Goal: Task Accomplishment & Management: Manage account settings

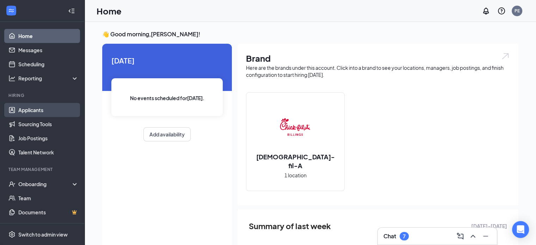
click at [36, 110] on link "Applicants" at bounding box center [48, 110] width 60 height 14
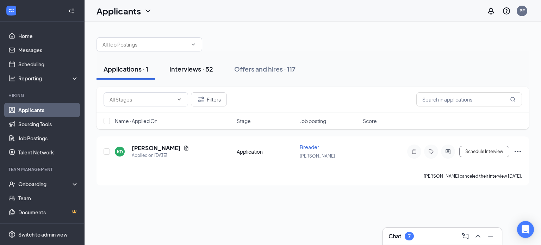
click at [193, 67] on div "Interviews · 52" at bounding box center [191, 68] width 44 height 9
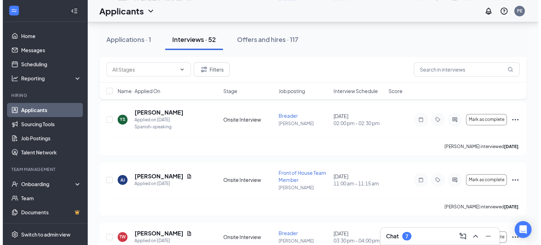
scroll to position [1013, 0]
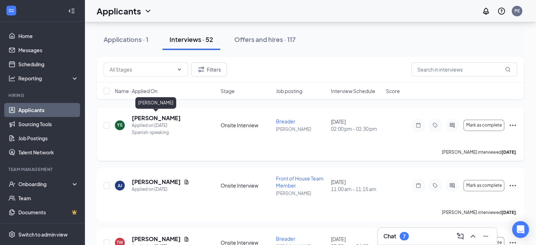
click at [142, 115] on h5 "[PERSON_NAME]" at bounding box center [156, 118] width 49 height 8
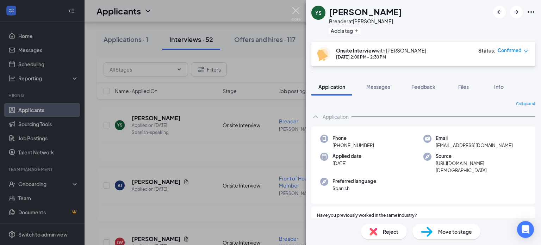
click at [297, 9] on img at bounding box center [296, 14] width 9 height 14
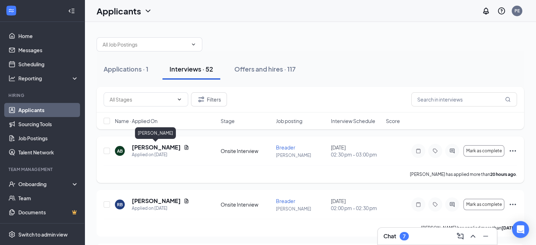
click at [150, 150] on h5 "[PERSON_NAME]" at bounding box center [156, 147] width 49 height 8
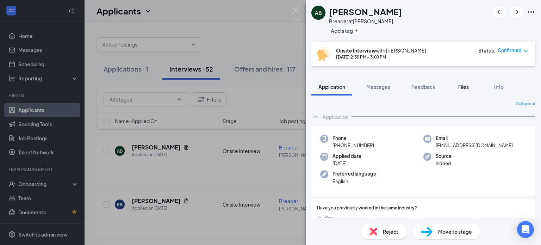
click at [460, 84] on span "Files" at bounding box center [463, 87] width 11 height 6
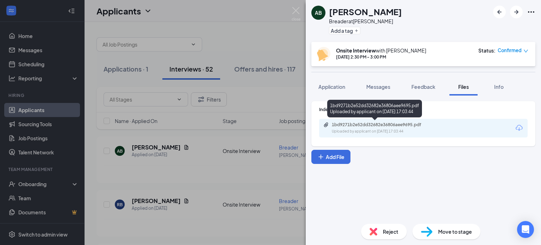
click at [399, 130] on div "Uploaded by applicant on [DATE] 17:03:44" at bounding box center [385, 132] width 106 height 6
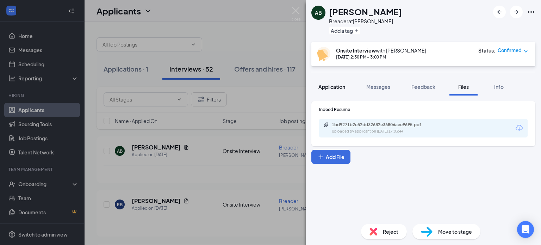
click at [337, 86] on span "Application" at bounding box center [332, 87] width 27 height 6
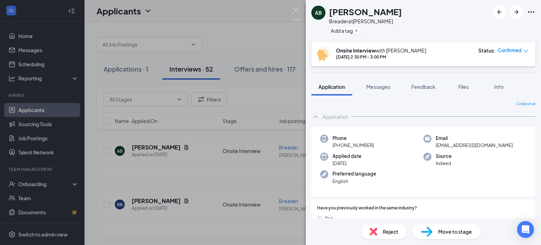
click at [293, 6] on div "AB [PERSON_NAME] Breader at [PERSON_NAME] Add a tag Onsite Interview with [PERS…" at bounding box center [270, 122] width 541 height 245
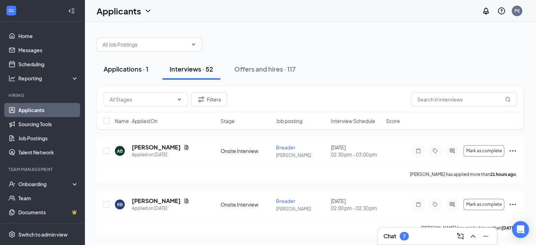
click at [130, 67] on div "Applications · 1" at bounding box center [126, 68] width 45 height 9
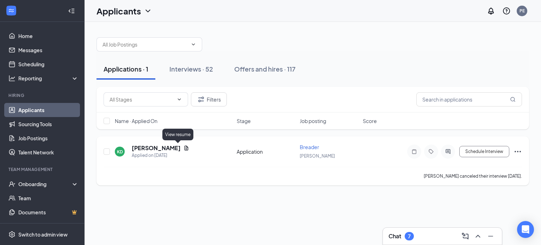
click at [185, 146] on icon "Document" at bounding box center [187, 148] width 4 height 5
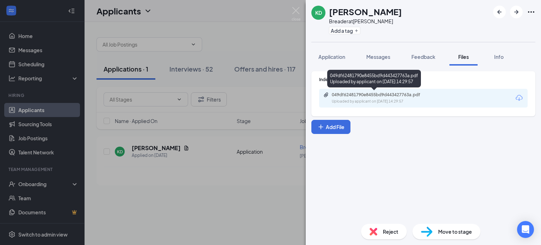
click at [405, 100] on div "Uploaded by applicant on [DATE] 14:29:57" at bounding box center [385, 102] width 106 height 6
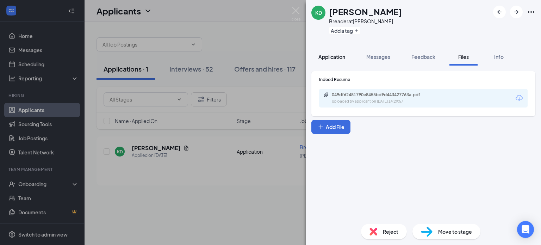
click at [335, 55] on span "Application" at bounding box center [332, 57] width 27 height 6
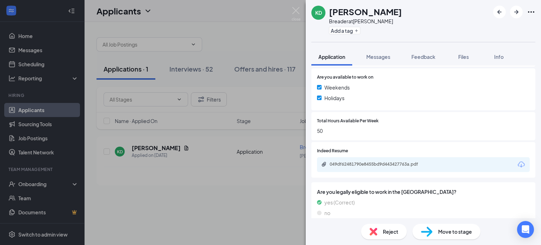
scroll to position [261, 0]
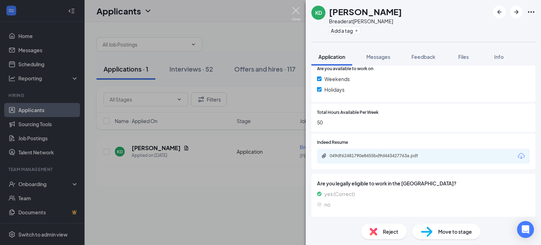
click at [295, 10] on img at bounding box center [296, 14] width 9 height 14
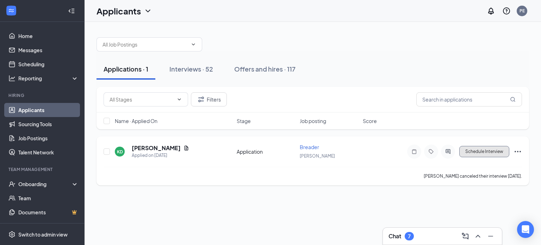
click at [472, 150] on button "Schedule Interview" at bounding box center [484, 151] width 50 height 11
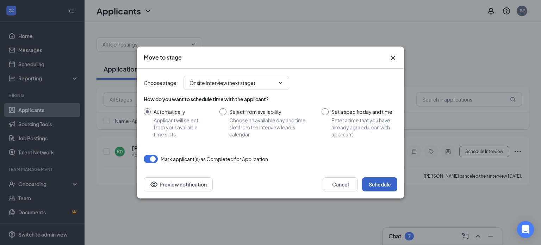
click at [369, 182] on button "Schedule" at bounding box center [379, 184] width 35 height 14
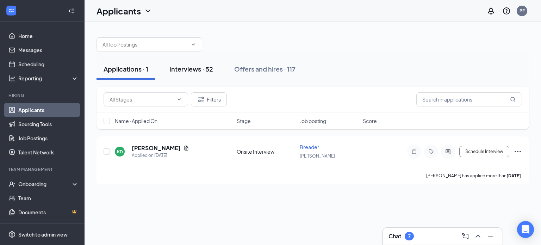
click at [187, 71] on div "Interviews · 52" at bounding box center [191, 68] width 44 height 9
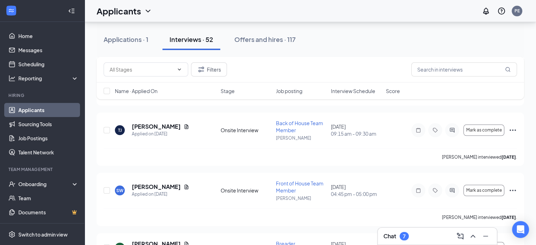
scroll to position [779, 0]
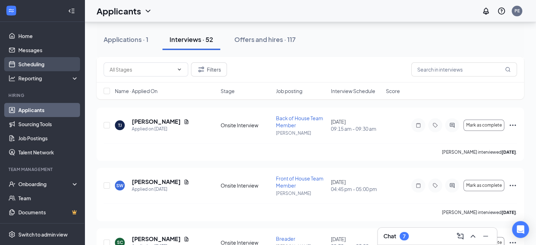
click at [40, 59] on link "Scheduling" at bounding box center [48, 64] width 60 height 14
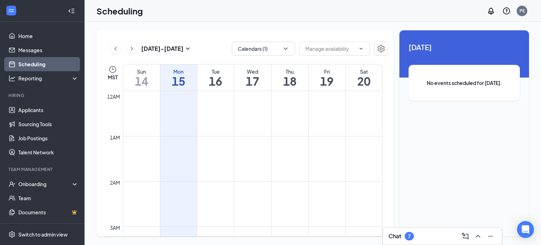
scroll to position [346, 0]
click at [332, 46] on input "text" at bounding box center [331, 49] width 50 height 8
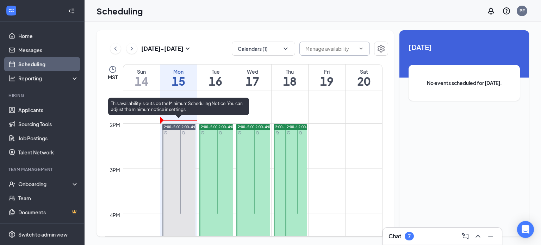
scroll to position [599, 0]
click at [172, 136] on div at bounding box center [178, 191] width 33 height 135
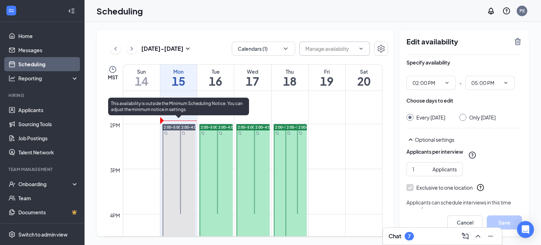
click at [171, 126] on span "2:00-5:00 PM" at bounding box center [175, 127] width 23 height 5
